Goal: Task Accomplishment & Management: Manage account settings

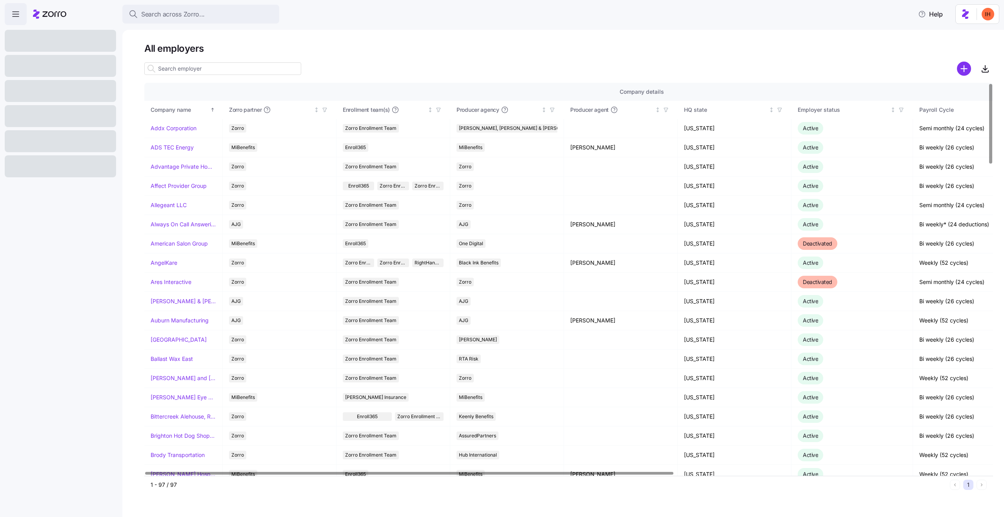
click at [207, 69] on input at bounding box center [222, 68] width 157 height 13
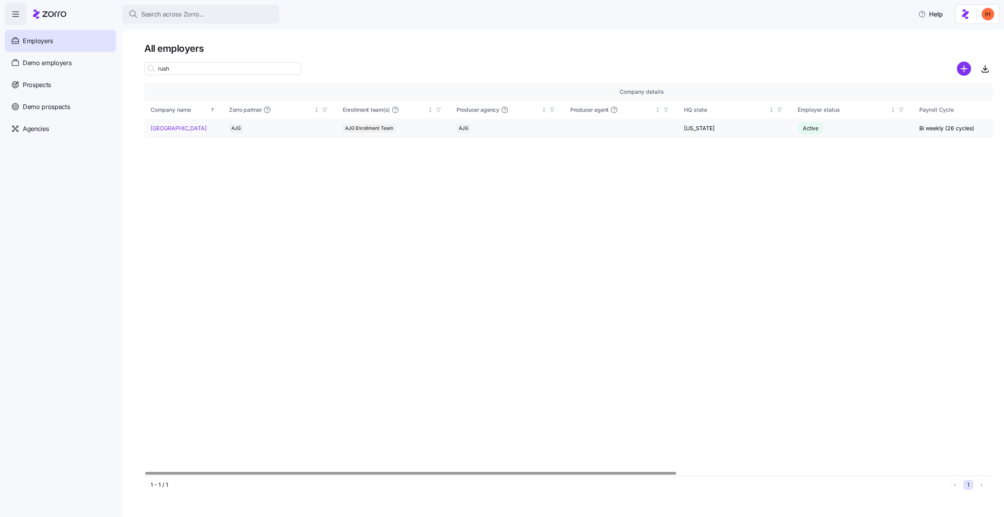
type input "rush"
click at [184, 129] on link "[GEOGRAPHIC_DATA]" at bounding box center [179, 128] width 56 height 8
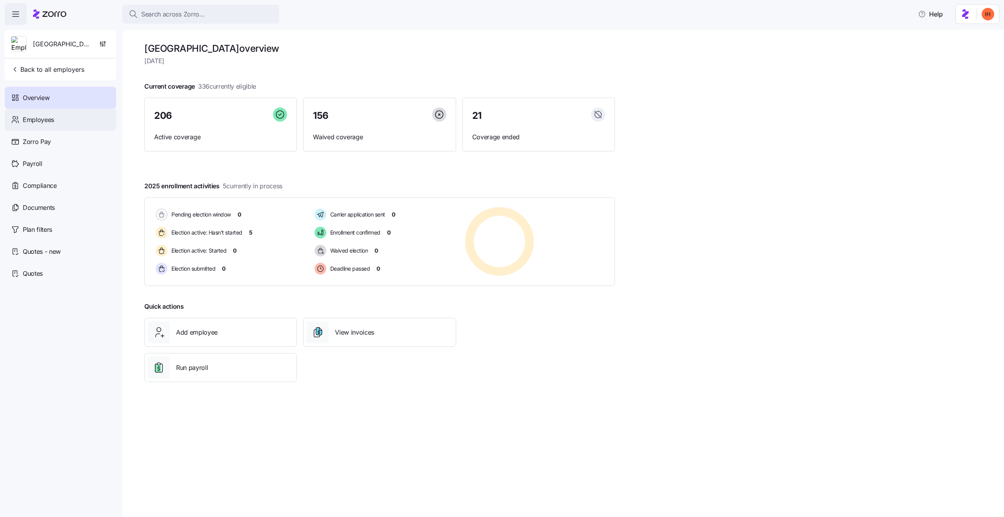
click at [53, 119] on span "Employees" at bounding box center [38, 120] width 31 height 10
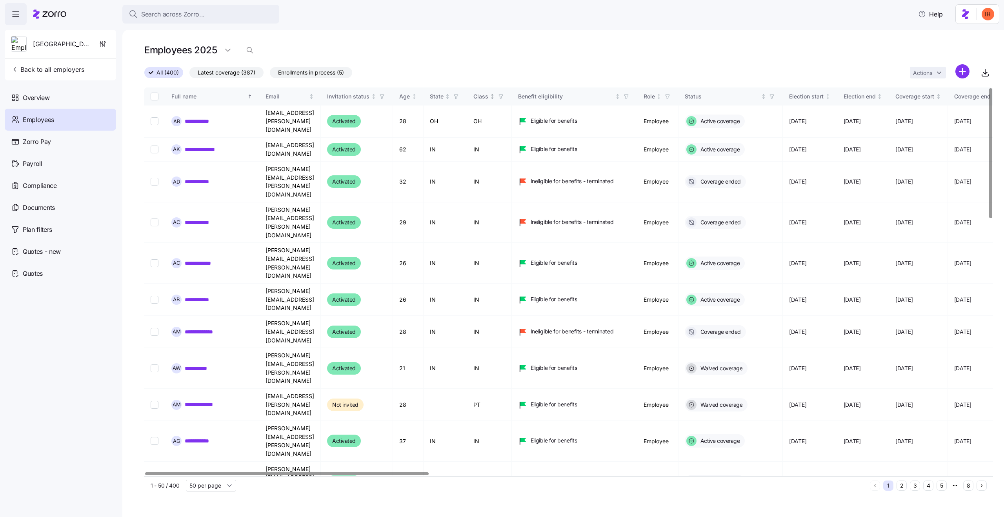
click at [504, 95] on icon "button" at bounding box center [500, 96] width 5 height 5
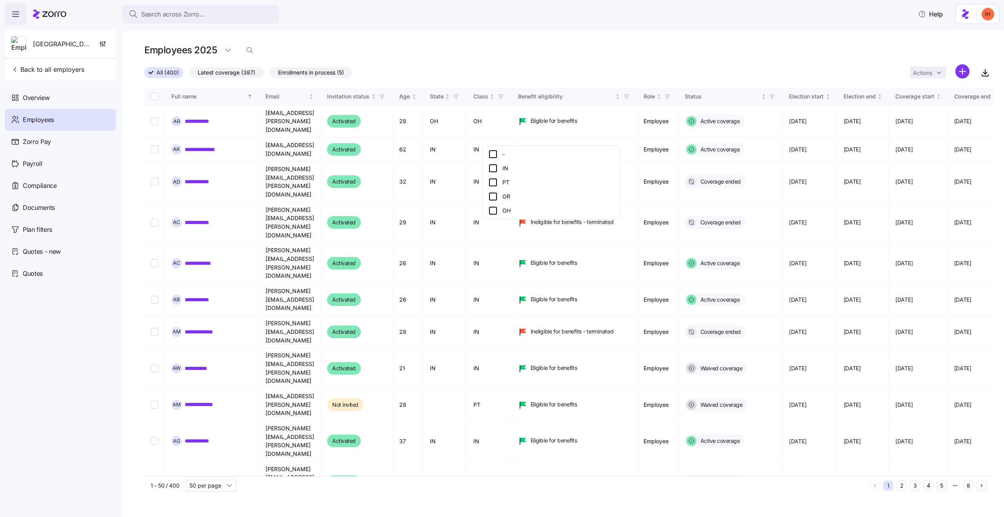
click at [492, 182] on icon at bounding box center [492, 182] width 9 height 9
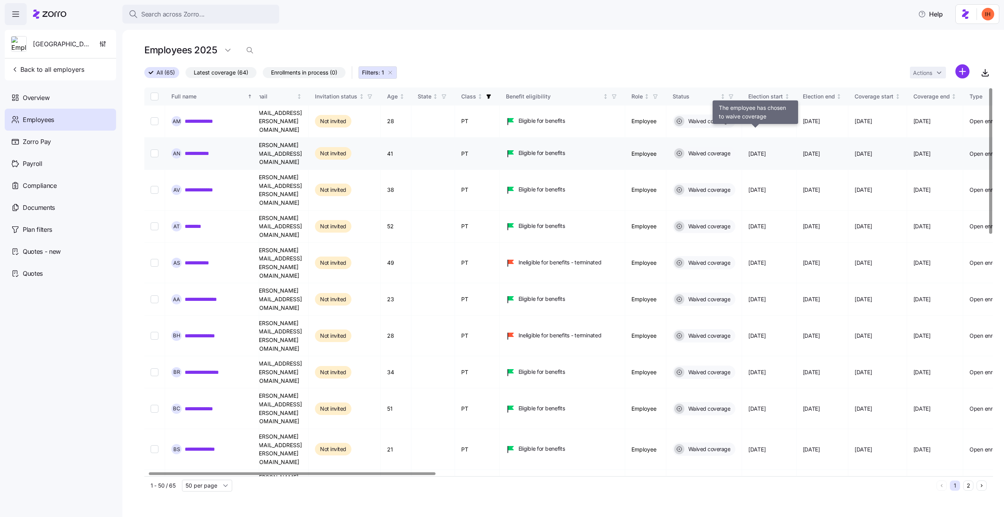
scroll to position [0, 15]
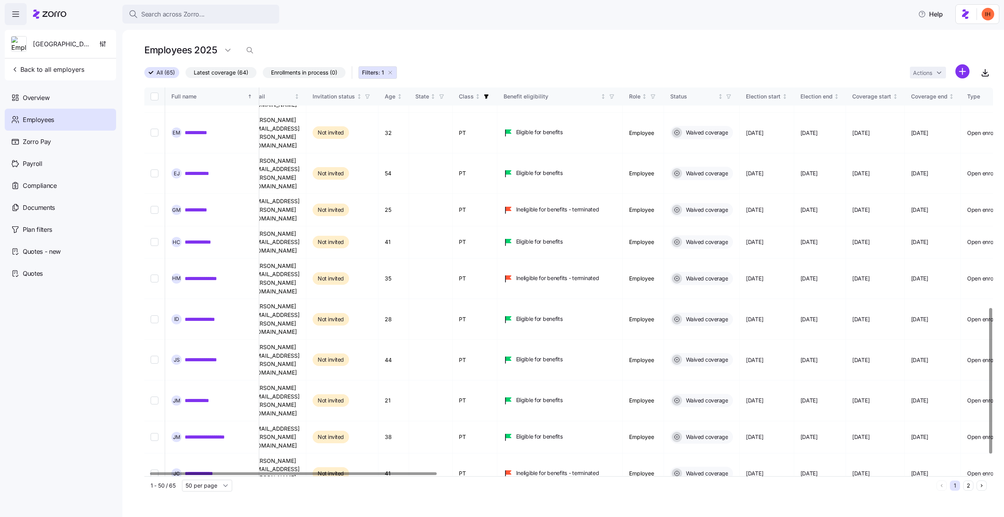
scroll to position [633, 15]
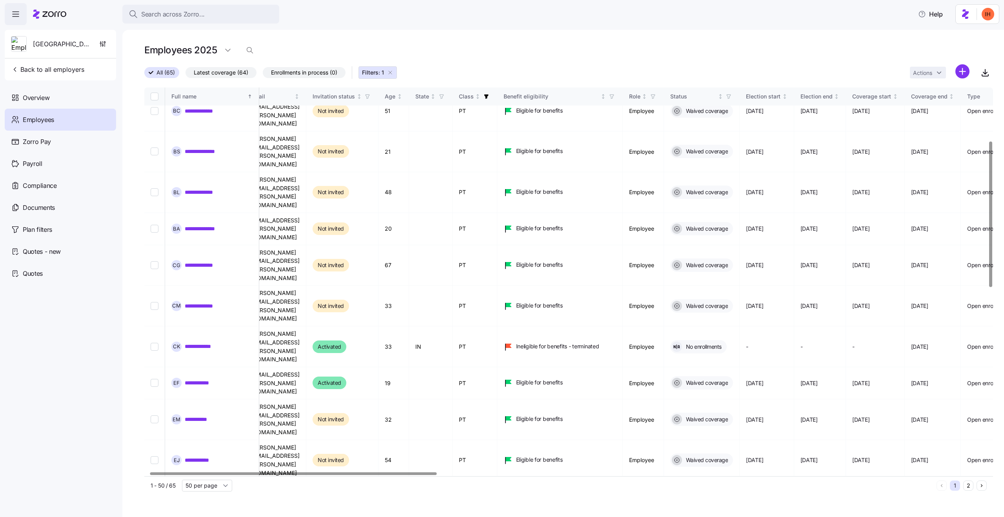
scroll to position [0, 15]
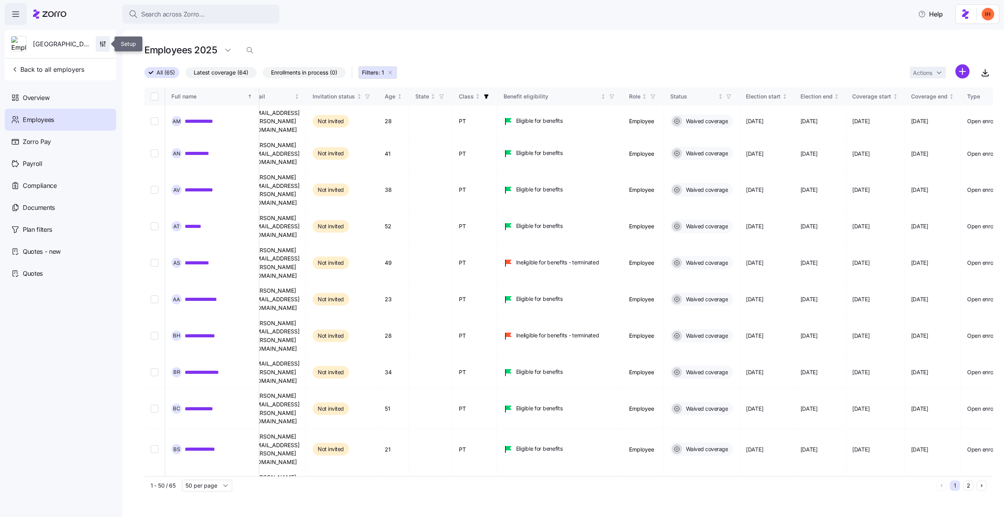
click at [102, 48] on span "button" at bounding box center [102, 43] width 13 height 15
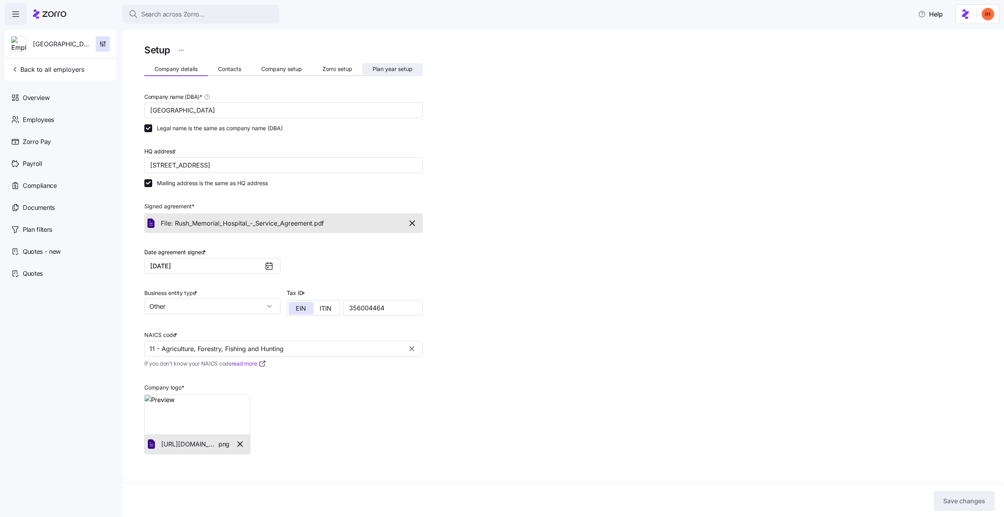
click at [391, 67] on span "Plan year setup" at bounding box center [393, 68] width 40 height 5
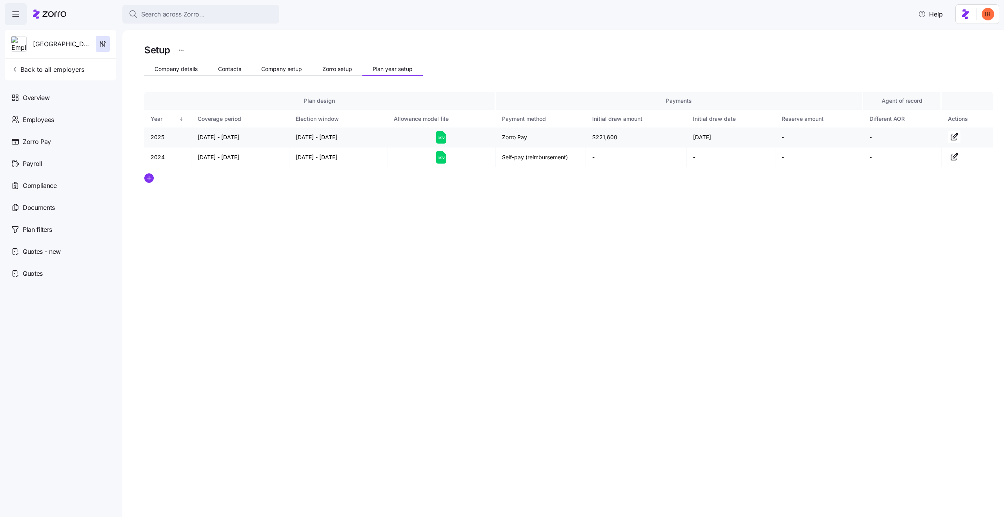
click at [439, 140] on icon at bounding box center [441, 137] width 10 height 13
click at [207, 12] on div "Search across Zorro..." at bounding box center [201, 14] width 144 height 10
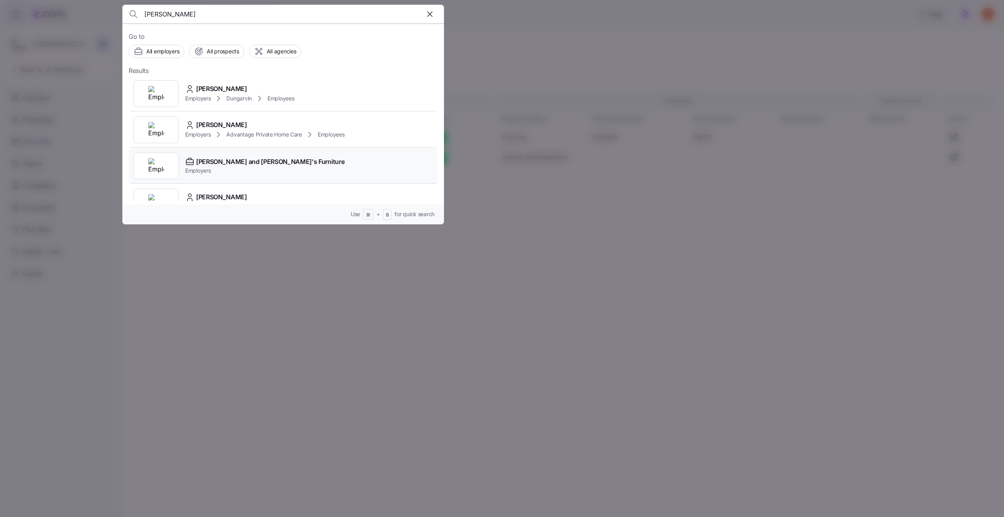
type input "[PERSON_NAME]"
click at [260, 164] on span "[PERSON_NAME] and [PERSON_NAME]'s Furniture" at bounding box center [270, 162] width 148 height 10
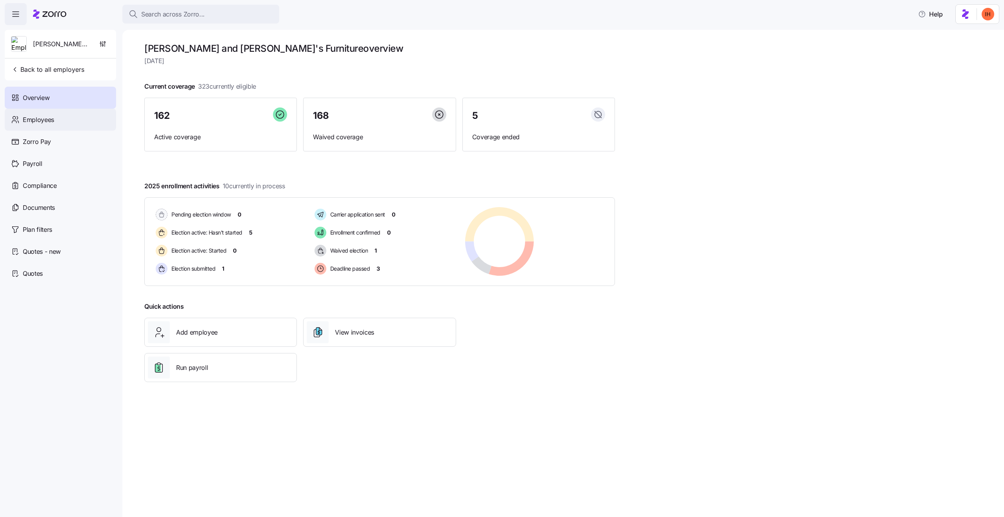
click at [64, 121] on div "Employees" at bounding box center [60, 120] width 111 height 22
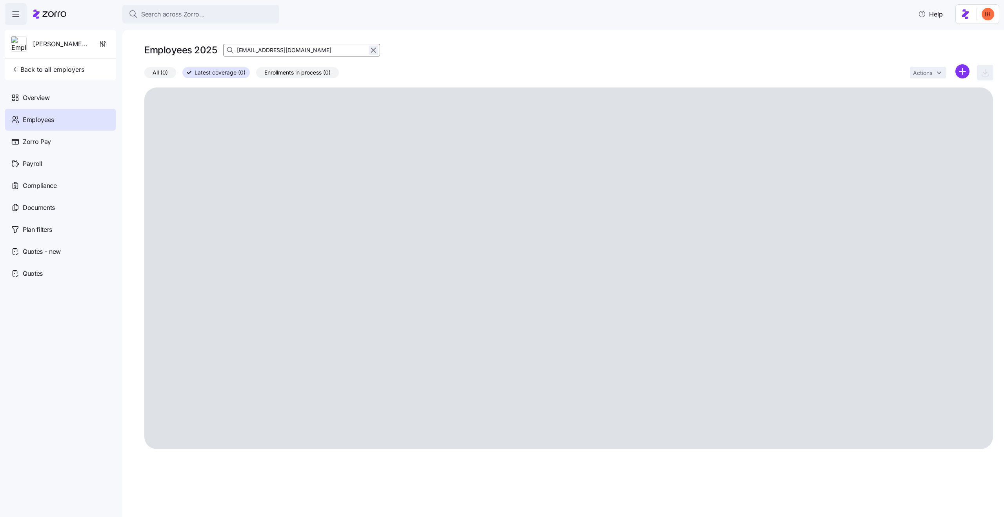
click at [373, 48] on icon "button" at bounding box center [373, 49] width 9 height 9
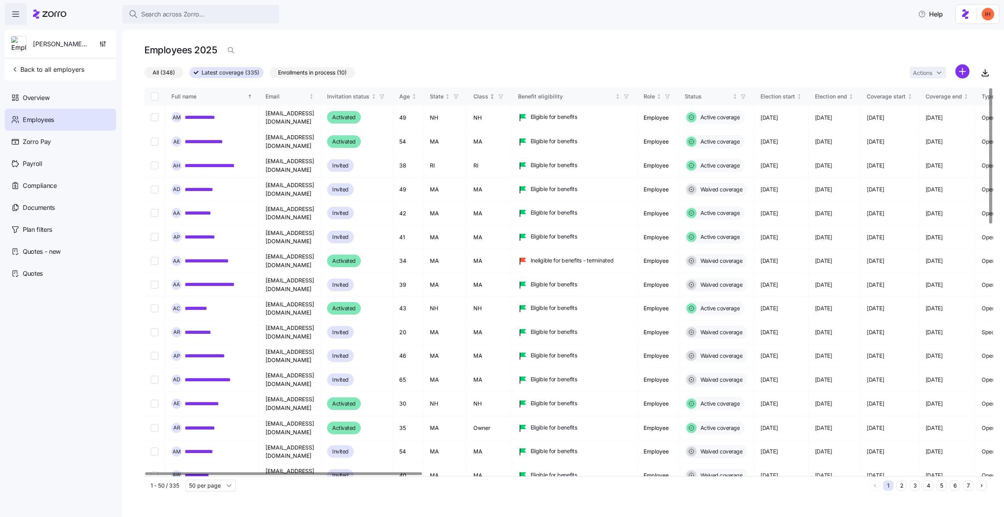
click at [502, 98] on icon "button" at bounding box center [501, 97] width 4 height 4
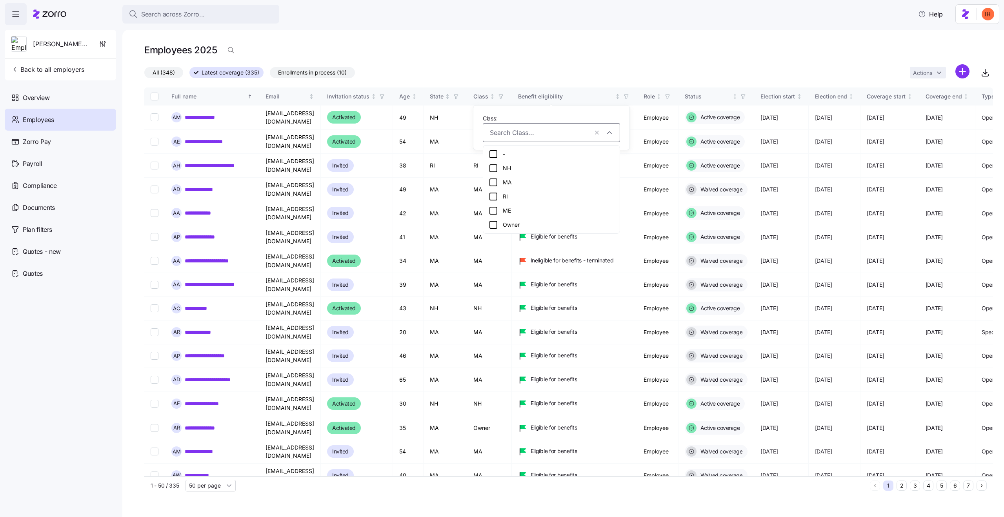
click at [498, 222] on div "Owner" at bounding box center [552, 224] width 126 height 9
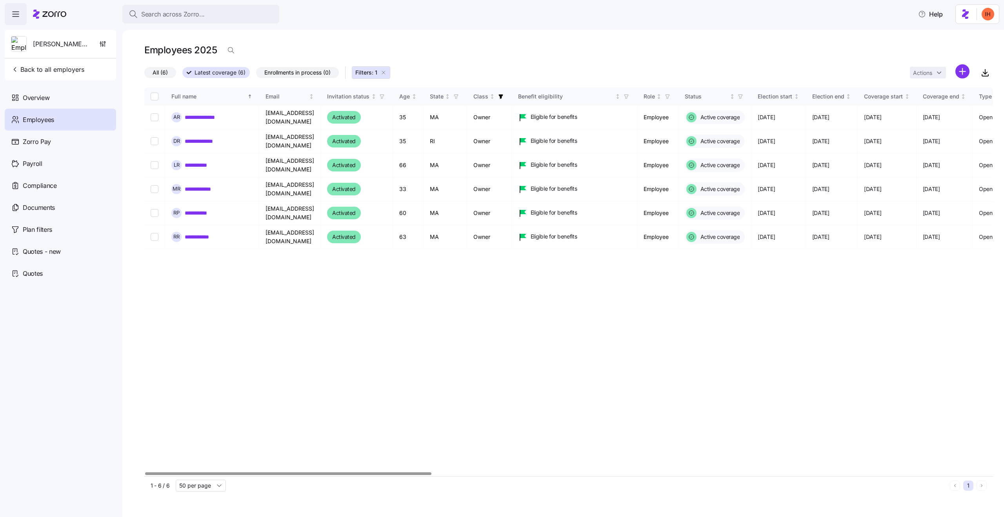
click at [504, 39] on div "**********" at bounding box center [563, 273] width 882 height 487
click at [442, 142] on td "RI" at bounding box center [446, 141] width 44 height 24
click at [445, 150] on td "RI" at bounding box center [446, 141] width 44 height 24
click at [443, 120] on td "MA" at bounding box center [446, 118] width 44 height 24
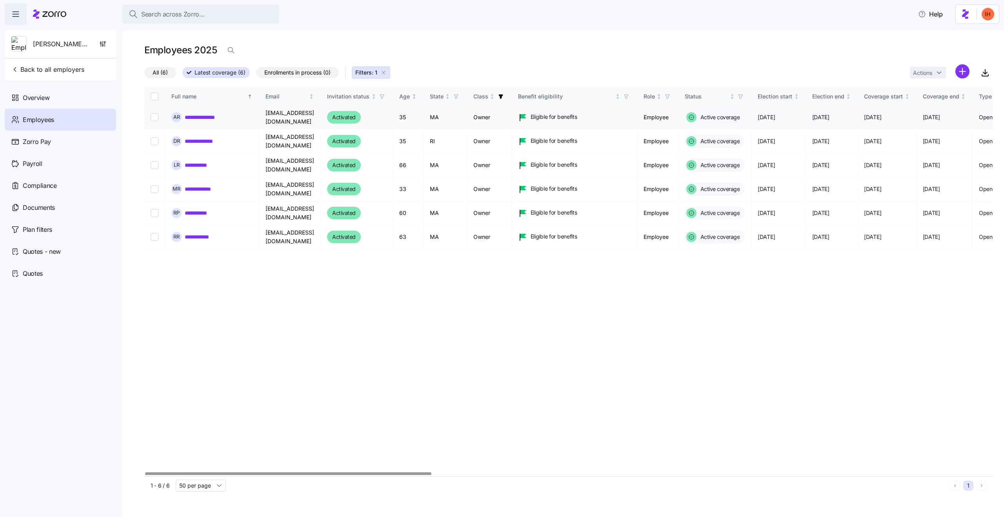
click at [443, 120] on td "MA" at bounding box center [446, 118] width 44 height 24
click at [490, 119] on td "Owner" at bounding box center [489, 118] width 45 height 24
click at [438, 144] on td "RI" at bounding box center [446, 141] width 44 height 24
click at [447, 139] on td "RI" at bounding box center [446, 141] width 44 height 24
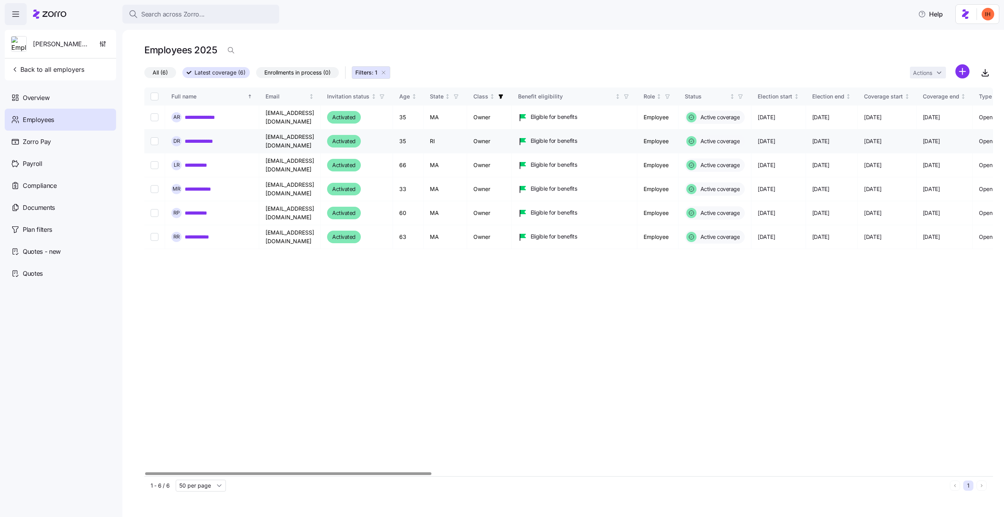
click at [443, 142] on td "RI" at bounding box center [446, 141] width 44 height 24
click at [489, 118] on td "Owner" at bounding box center [489, 118] width 45 height 24
click at [493, 139] on td "Owner" at bounding box center [489, 141] width 45 height 24
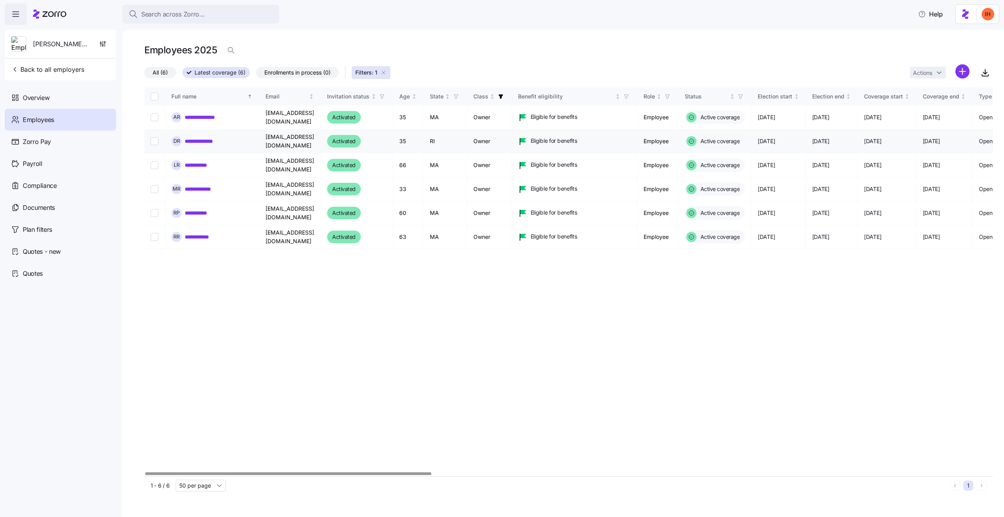
click at [493, 139] on td "Owner" at bounding box center [489, 141] width 45 height 24
click at [493, 122] on td "Owner" at bounding box center [489, 118] width 45 height 24
click at [440, 144] on td "RI" at bounding box center [446, 141] width 44 height 24
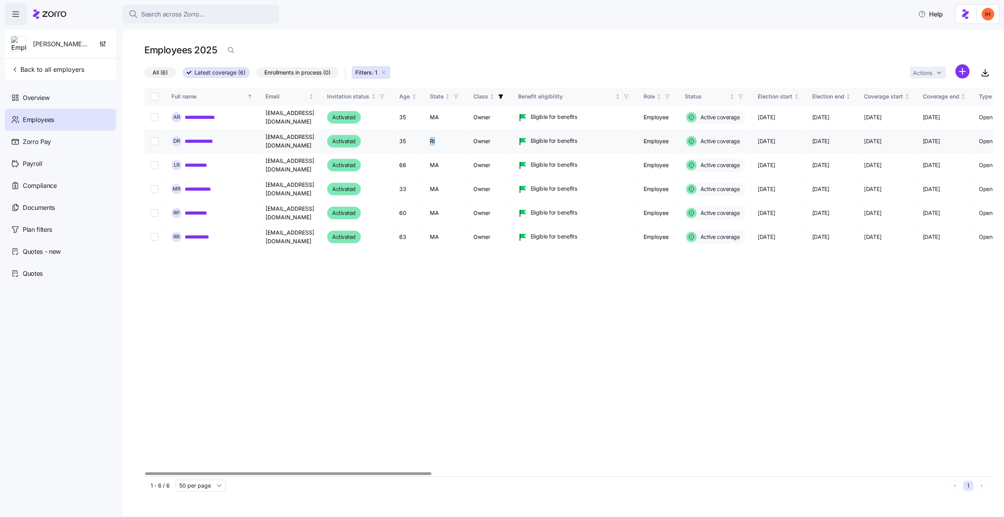
click at [496, 144] on td "Owner" at bounding box center [489, 141] width 45 height 24
click at [442, 118] on td "MA" at bounding box center [446, 118] width 44 height 24
click at [489, 117] on td "Owner" at bounding box center [489, 118] width 45 height 24
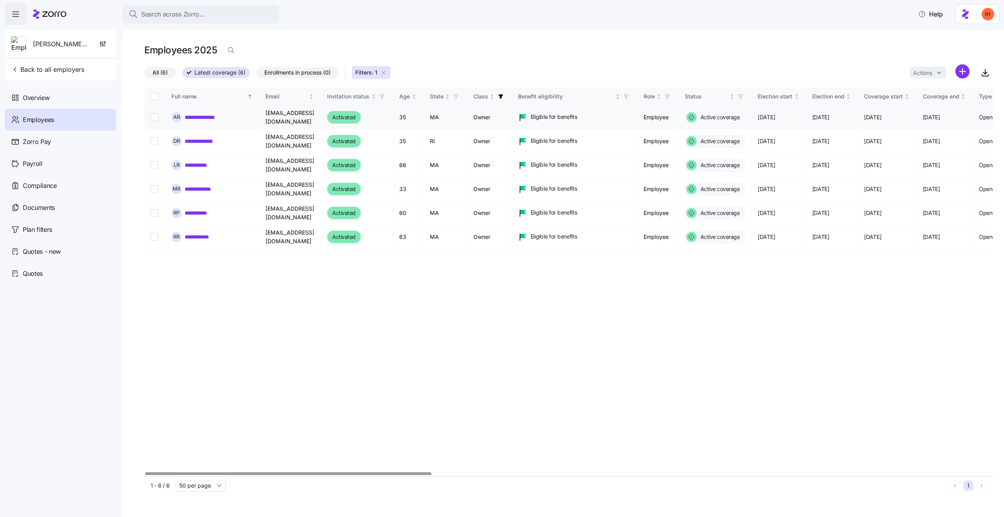
click at [489, 117] on td "Owner" at bounding box center [489, 118] width 45 height 24
click at [488, 141] on td "Owner" at bounding box center [489, 141] width 45 height 24
click at [440, 142] on td "RI" at bounding box center [446, 141] width 44 height 24
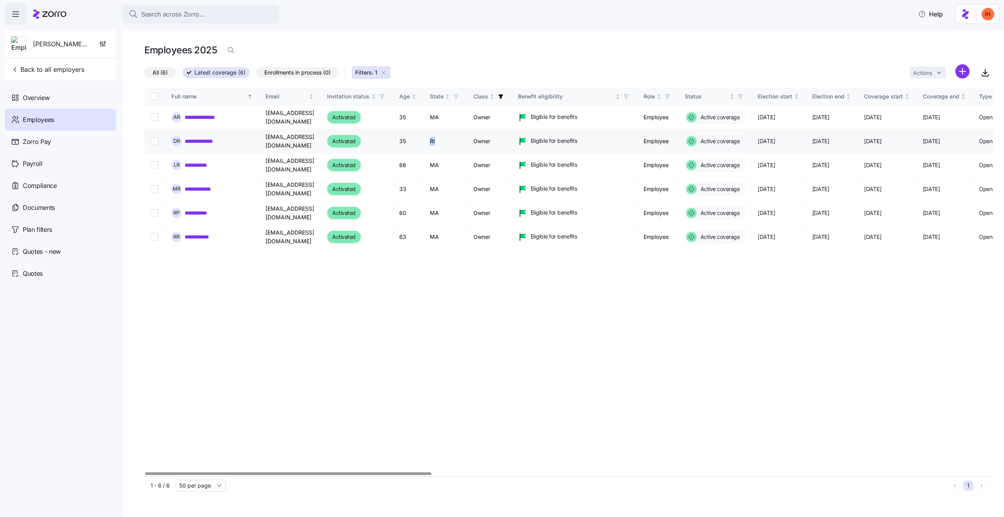
click at [520, 148] on td "Eligible for benefits" at bounding box center [575, 141] width 126 height 24
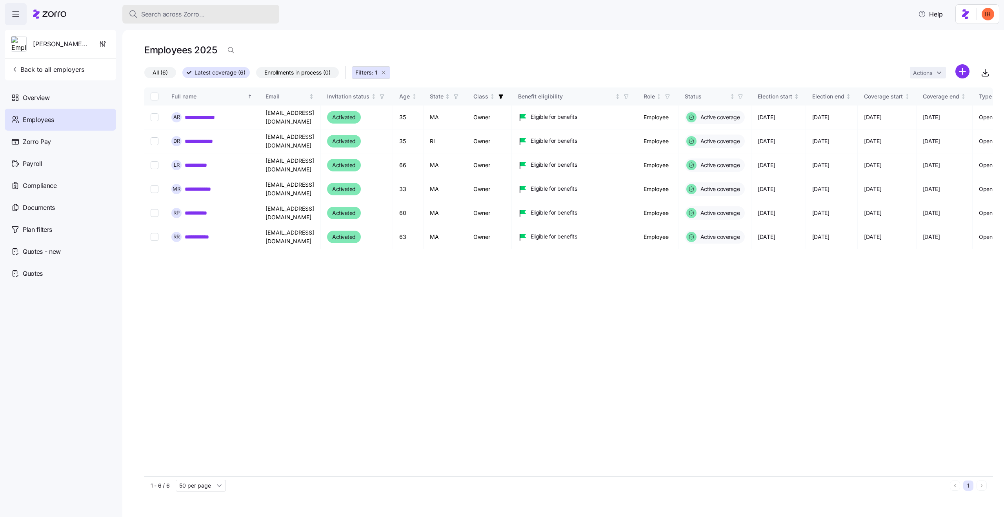
click at [195, 18] on button "Search across Zorro..." at bounding box center [200, 14] width 157 height 19
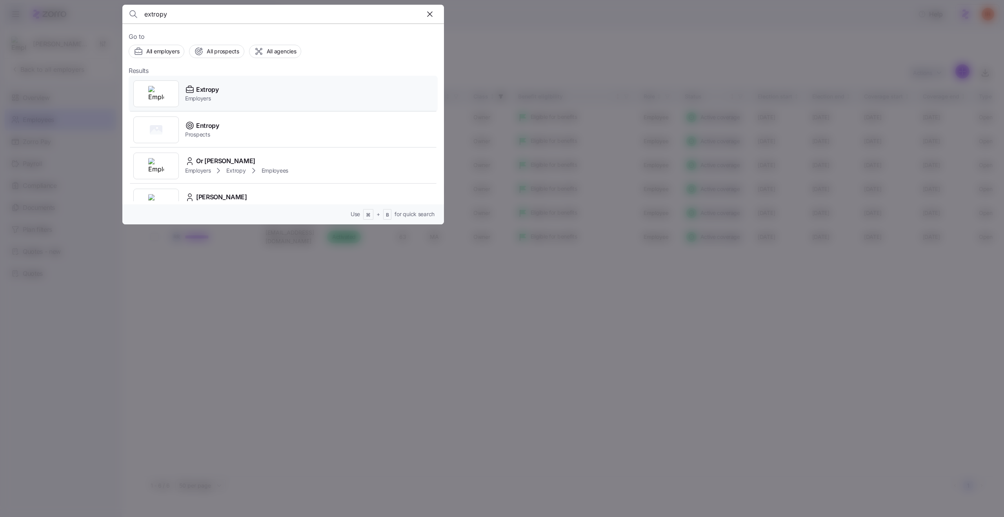
type input "extropy"
click at [229, 91] on div "Extropy Employers" at bounding box center [283, 94] width 309 height 36
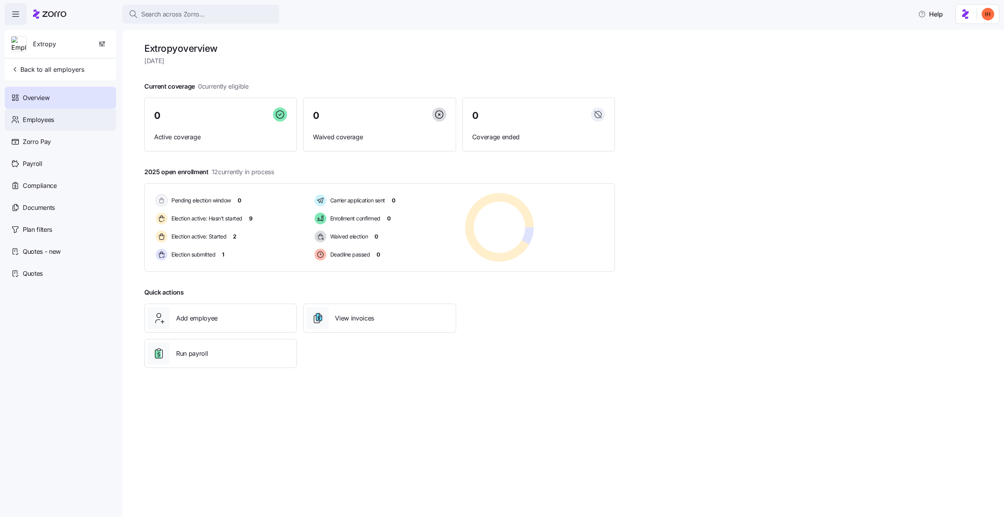
click at [43, 122] on span "Employees" at bounding box center [38, 120] width 31 height 10
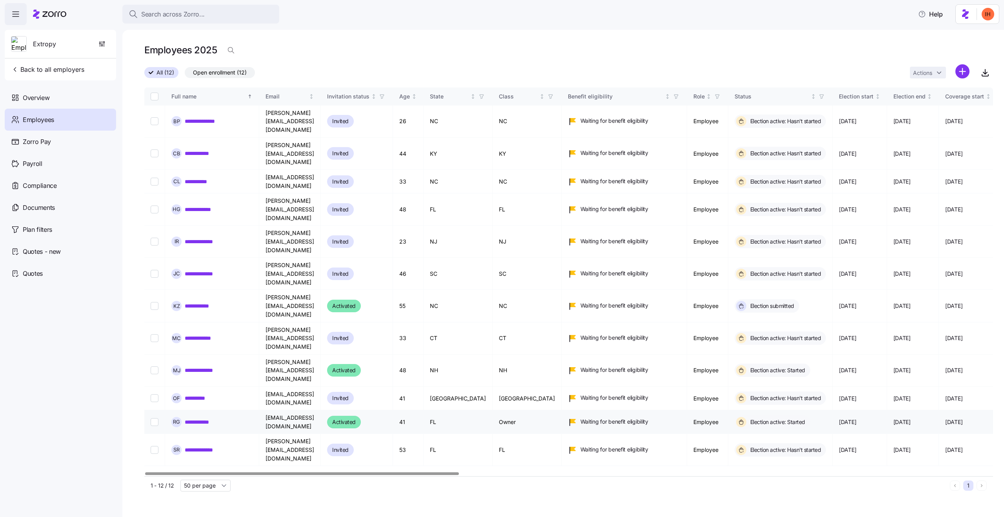
click at [504, 410] on td "Owner" at bounding box center [527, 422] width 69 height 24
click at [450, 410] on td "FL" at bounding box center [458, 422] width 69 height 24
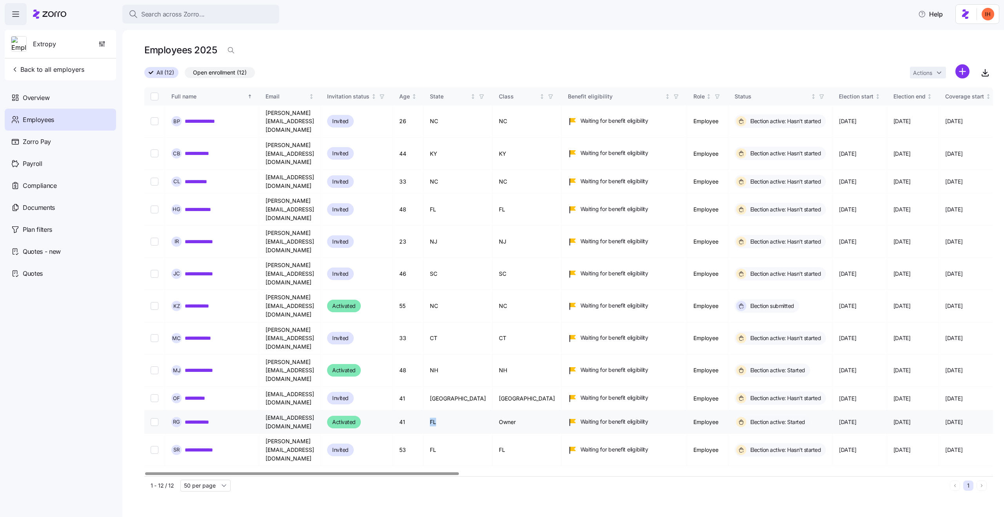
click at [450, 410] on td "FL" at bounding box center [458, 422] width 69 height 24
click at [499, 410] on td "Owner" at bounding box center [527, 422] width 69 height 24
click at [455, 410] on td "FL" at bounding box center [458, 422] width 69 height 24
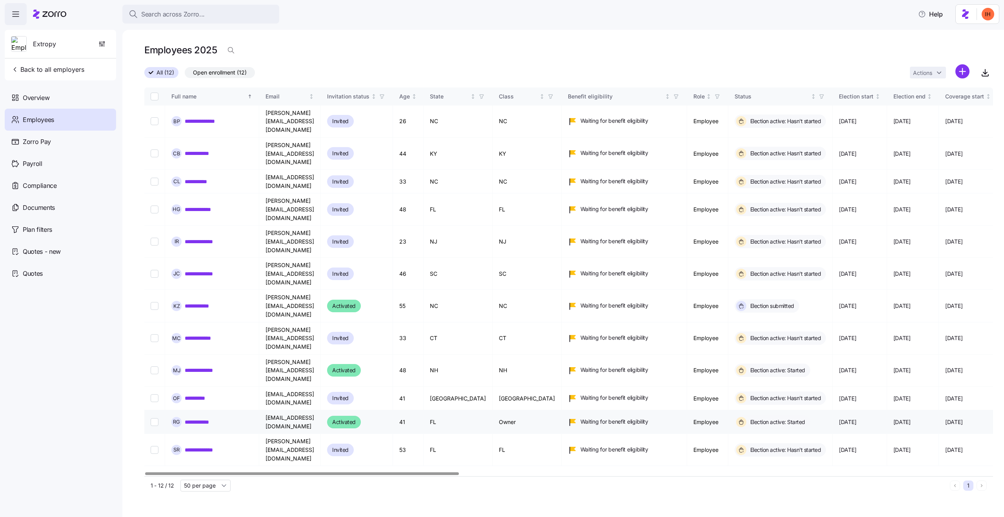
click at [455, 410] on td "FL" at bounding box center [458, 422] width 69 height 24
click at [500, 410] on td "Owner" at bounding box center [527, 422] width 69 height 24
click at [453, 410] on td "FL" at bounding box center [458, 422] width 69 height 24
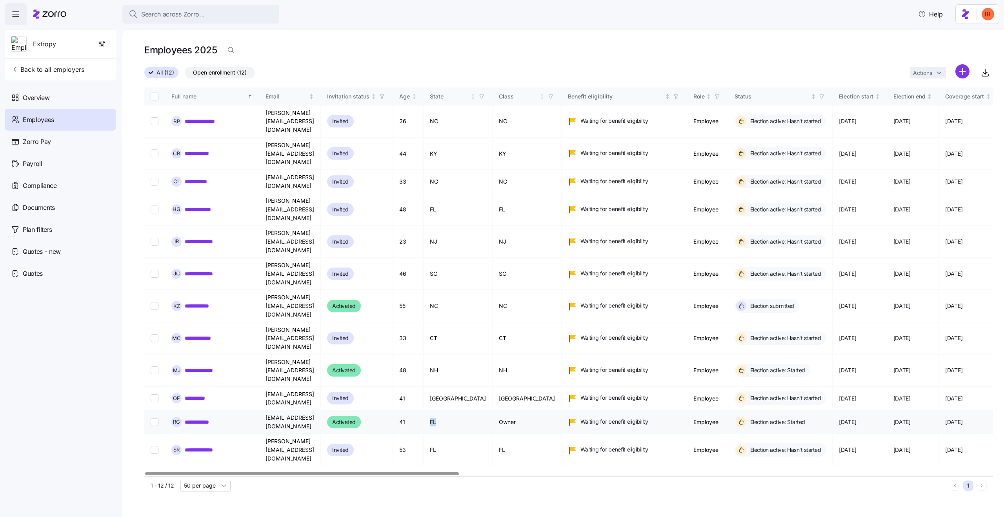
click at [453, 410] on td "FL" at bounding box center [458, 422] width 69 height 24
click at [502, 410] on td "Owner" at bounding box center [527, 422] width 69 height 24
click at [510, 378] on div "**********" at bounding box center [568, 281] width 849 height 389
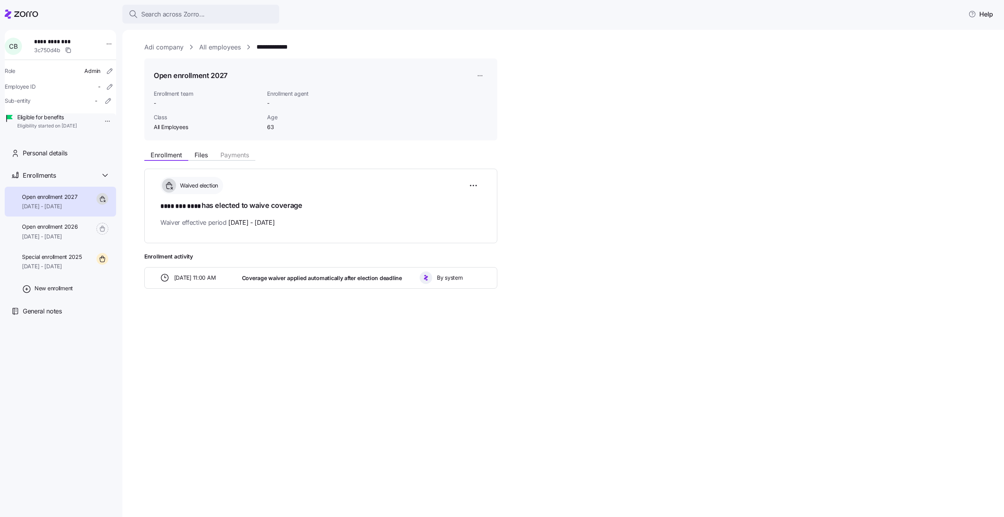
click at [218, 48] on link "All employees" at bounding box center [220, 47] width 42 height 10
